Goal: Task Accomplishment & Management: Manage account settings

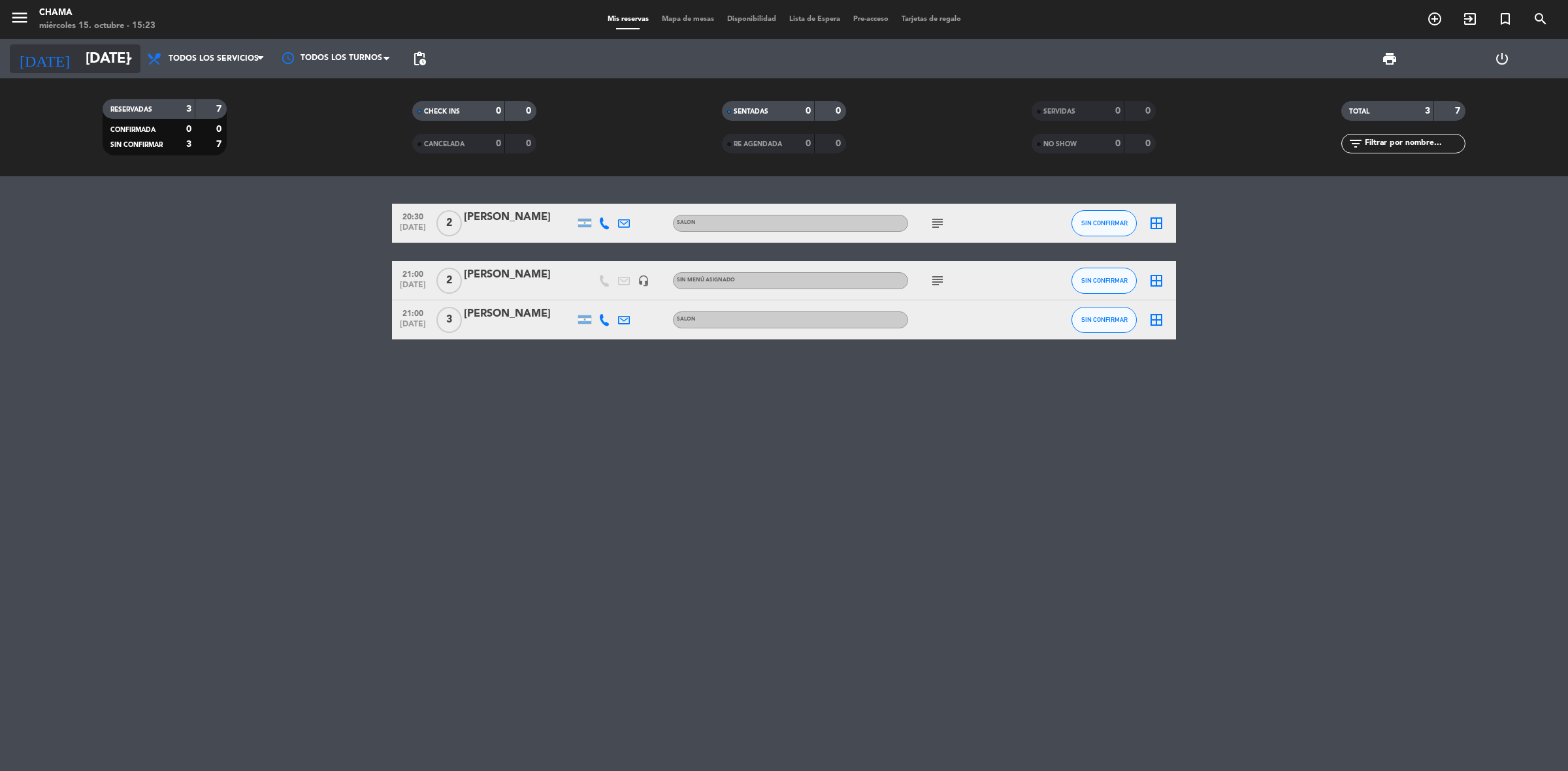
click at [95, 60] on input "[DATE]" at bounding box center [170, 59] width 182 height 29
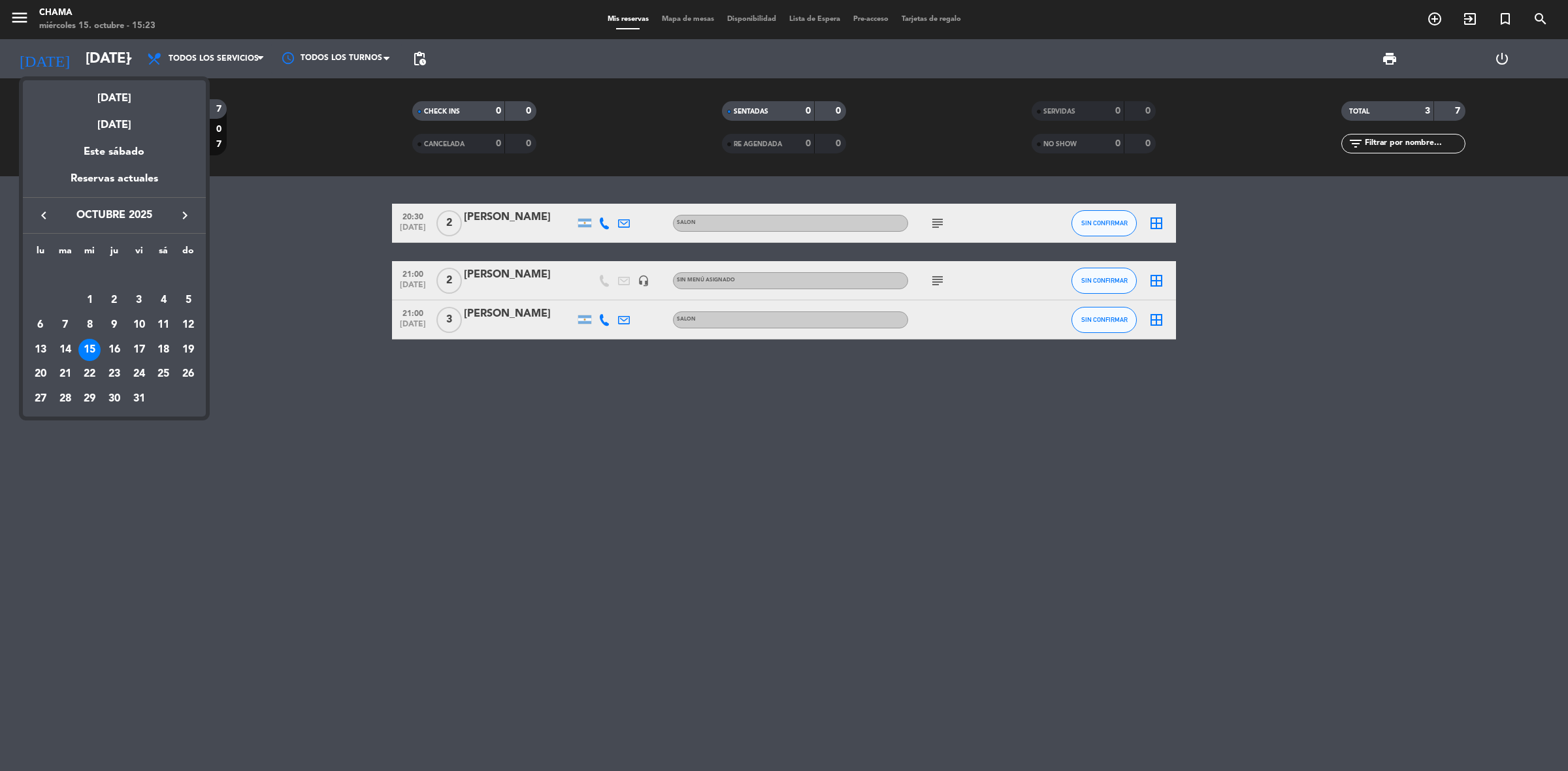
click at [142, 344] on div "17" at bounding box center [139, 350] width 22 height 22
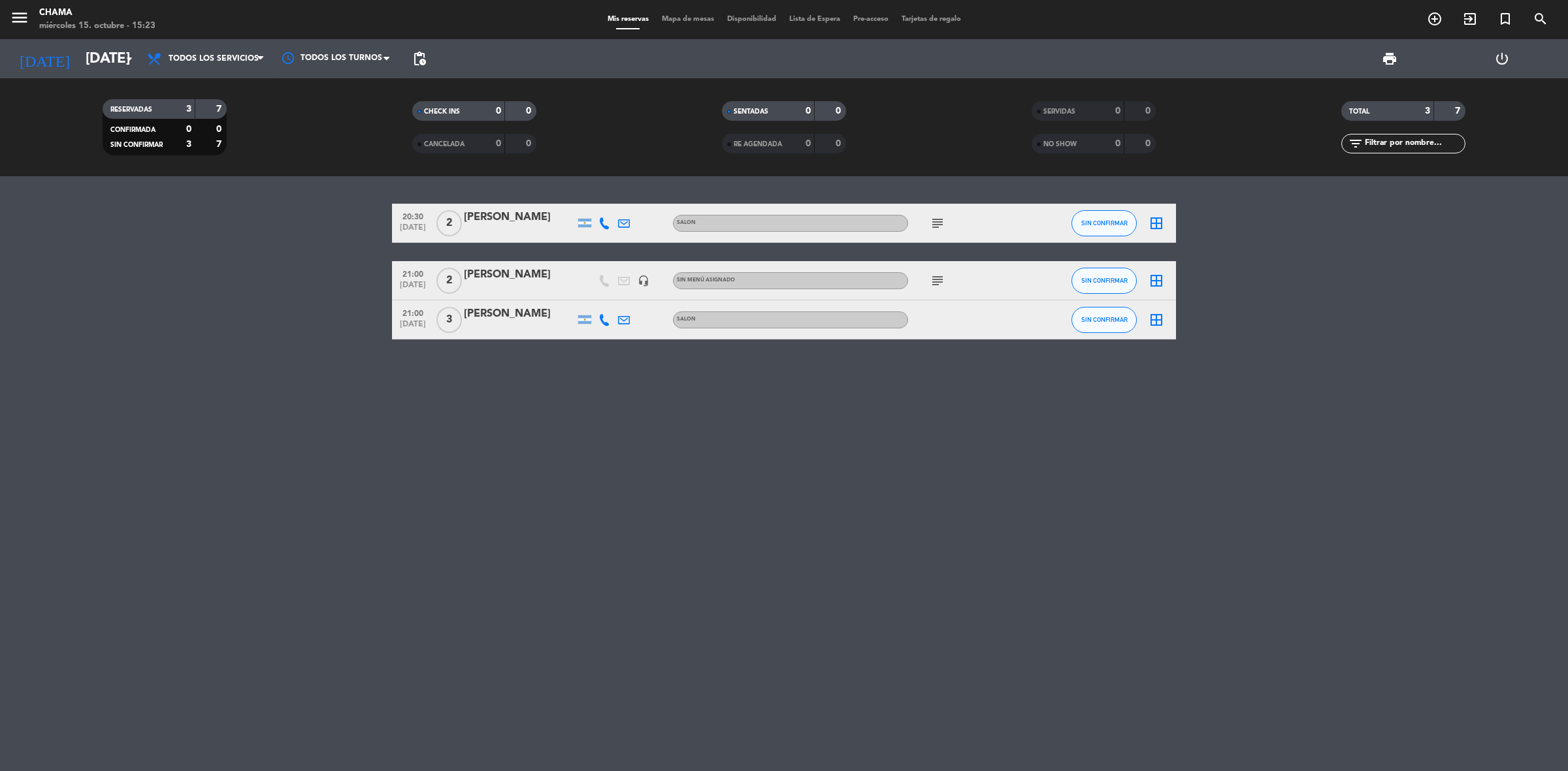
type input "[DATE]"
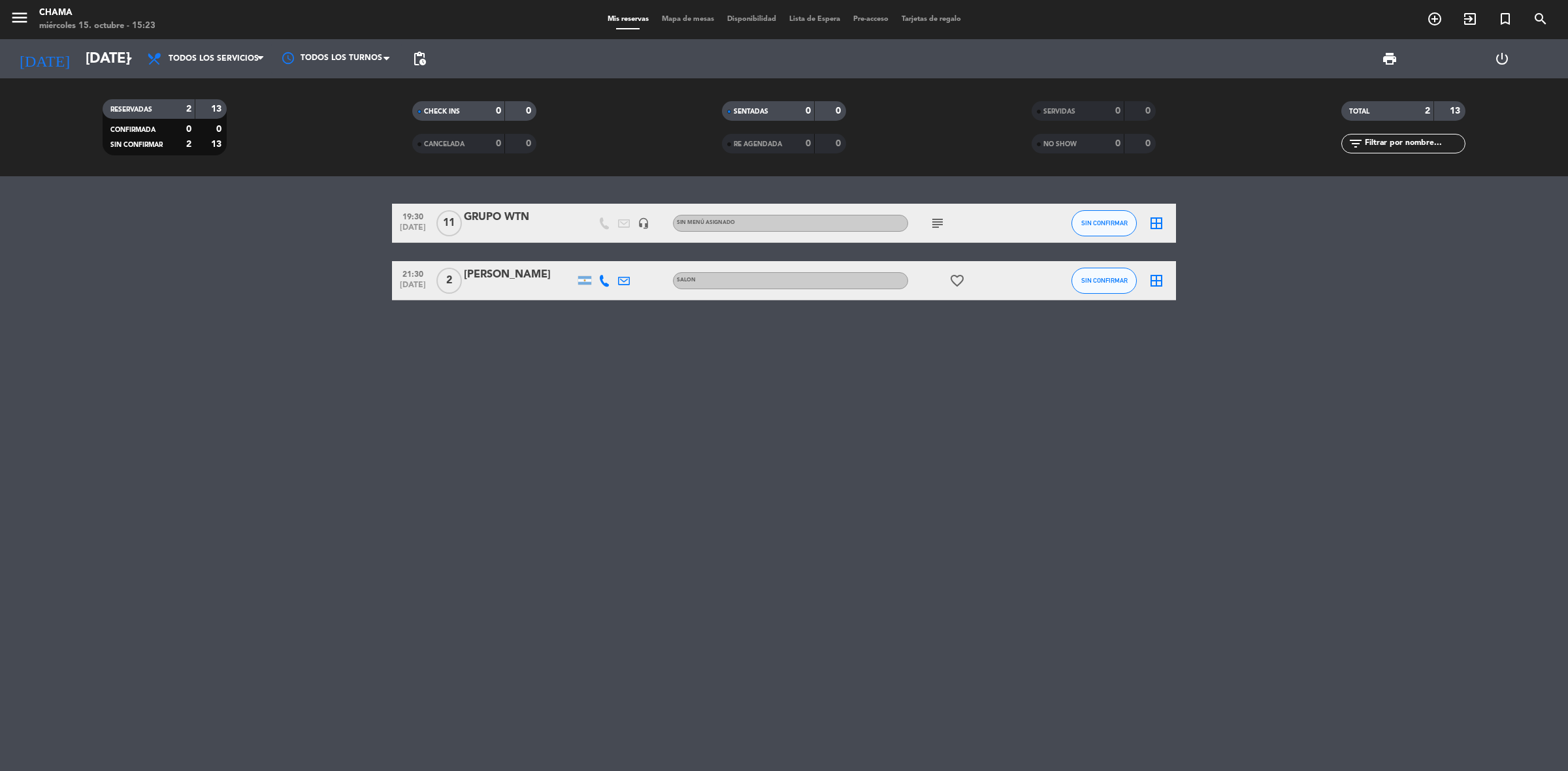
click at [536, 232] on div at bounding box center [519, 231] width 111 height 10
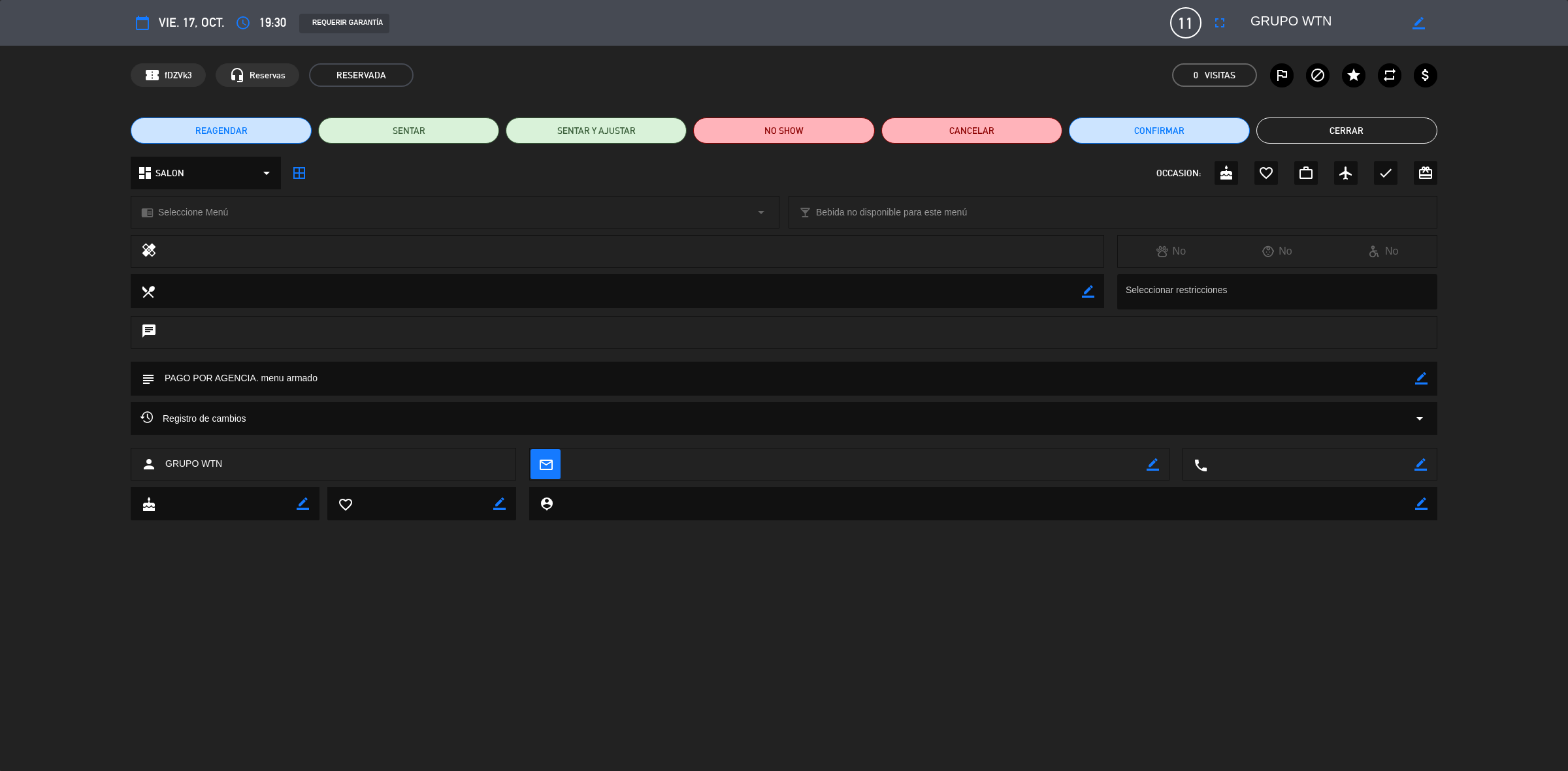
click at [345, 381] on textarea at bounding box center [785, 378] width 1260 height 34
click at [351, 377] on textarea at bounding box center [785, 378] width 1260 height 34
click at [1413, 384] on textarea at bounding box center [785, 378] width 1260 height 34
click at [1417, 377] on icon "border_color" at bounding box center [1421, 379] width 12 height 12
click at [1426, 382] on icon at bounding box center [1421, 379] width 12 height 12
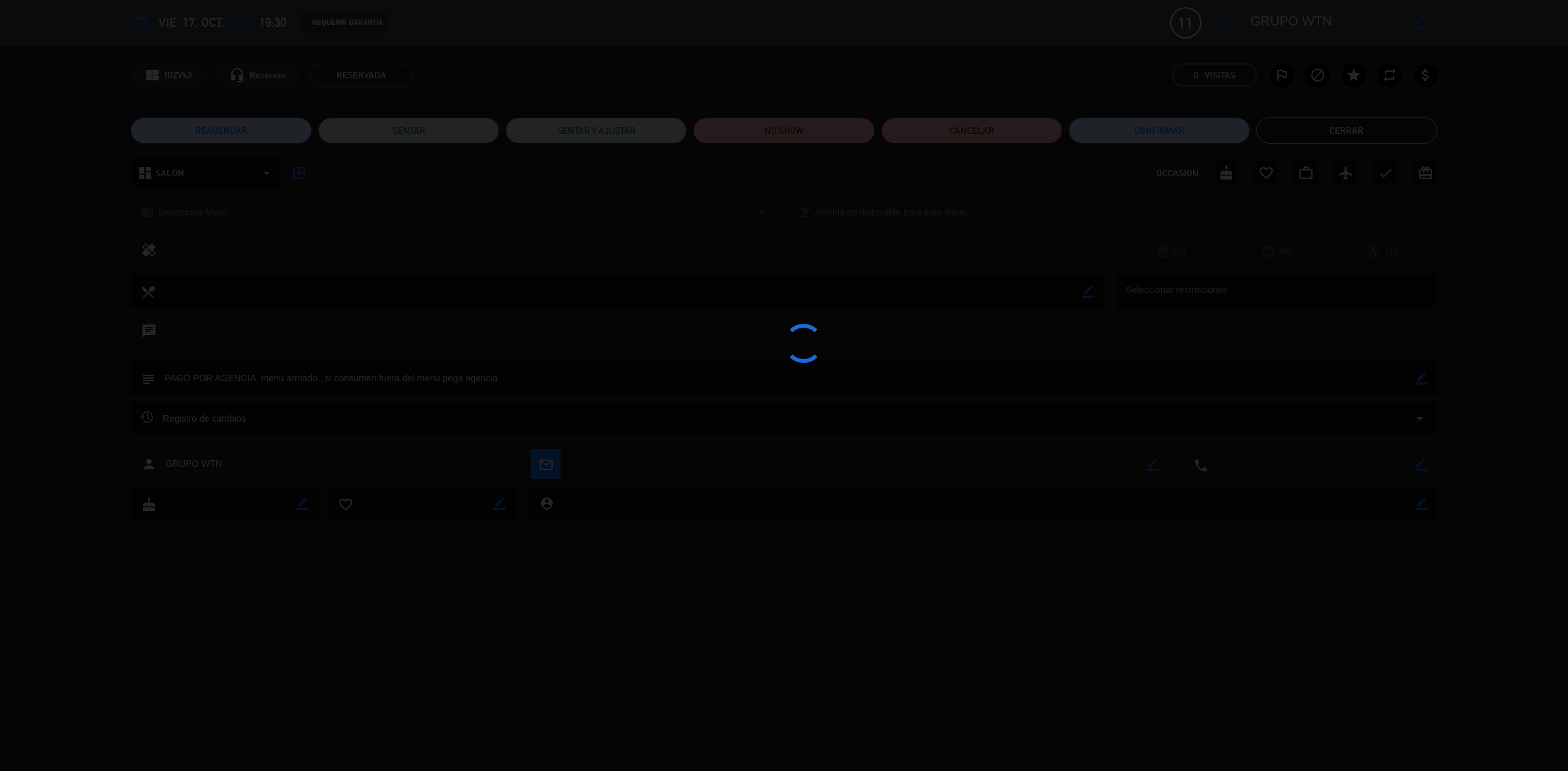
type textarea "PAGO POR AGENCIA. menu armado , si consumen fuera del menu pega agencia"
